Goal: Find contact information: Find contact information

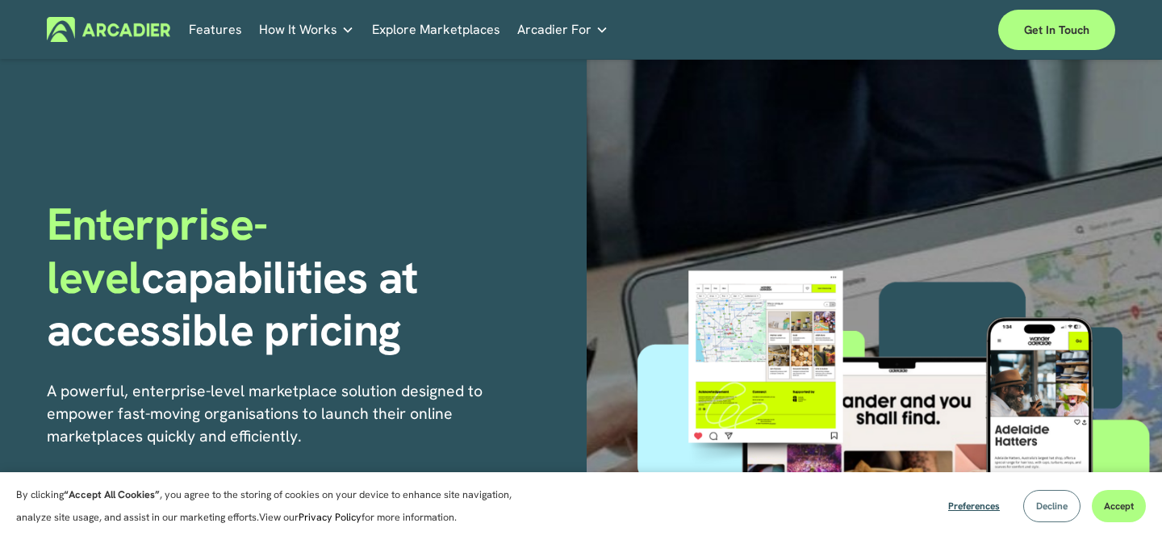
click at [1047, 508] on span "Decline" at bounding box center [1051, 505] width 31 height 13
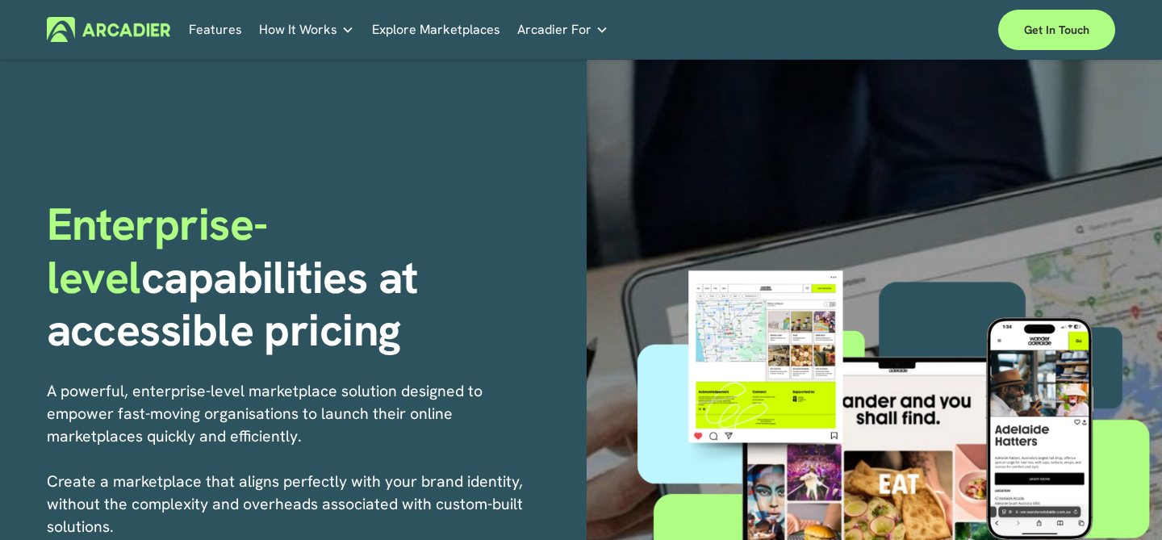
click at [0, 0] on p "Intuitive marketplaces tailored to your business needs." at bounding box center [0, 0] width 0 height 0
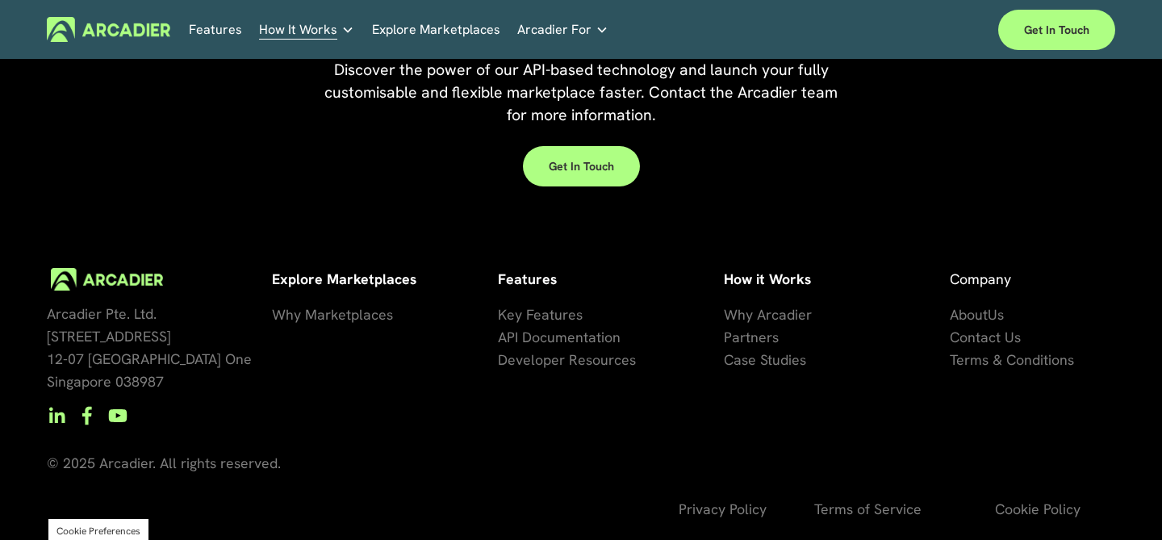
scroll to position [1587, 0]
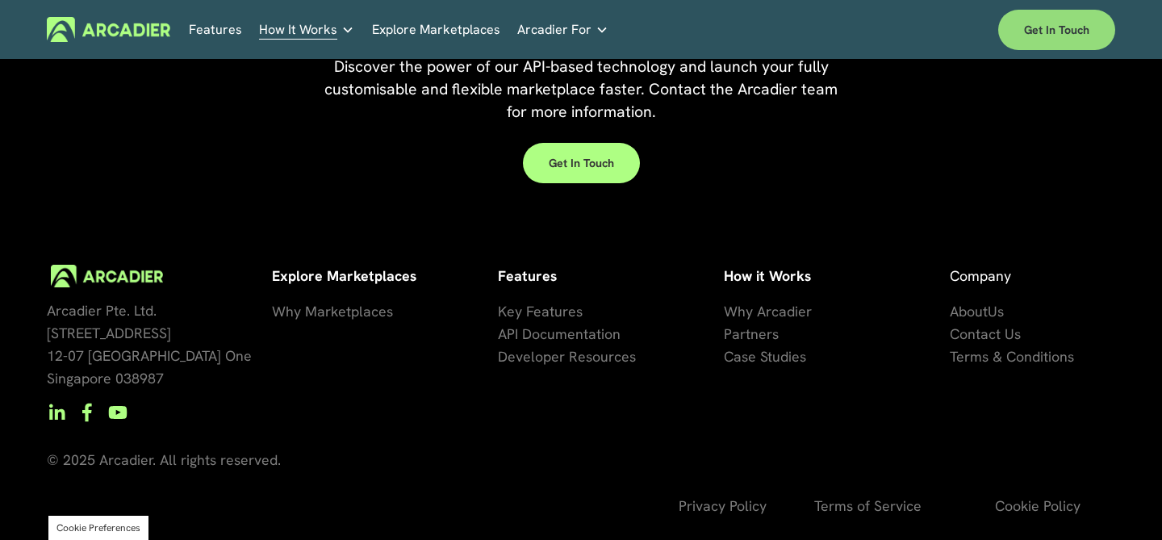
click at [1080, 30] on link "Get in touch" at bounding box center [1056, 30] width 117 height 40
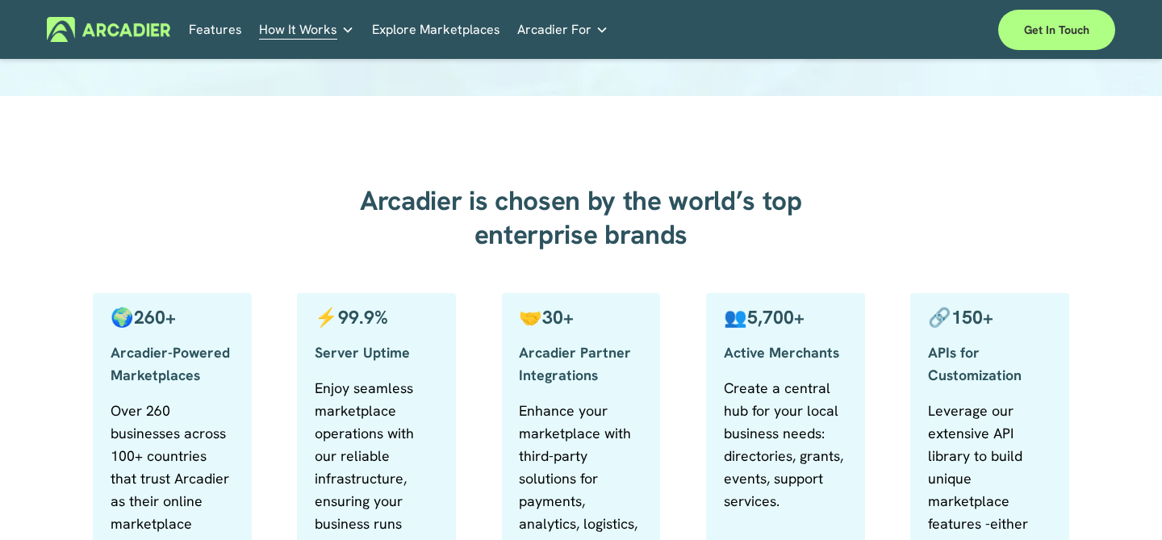
scroll to position [1236, 0]
